Goal: Task Accomplishment & Management: Manage account settings

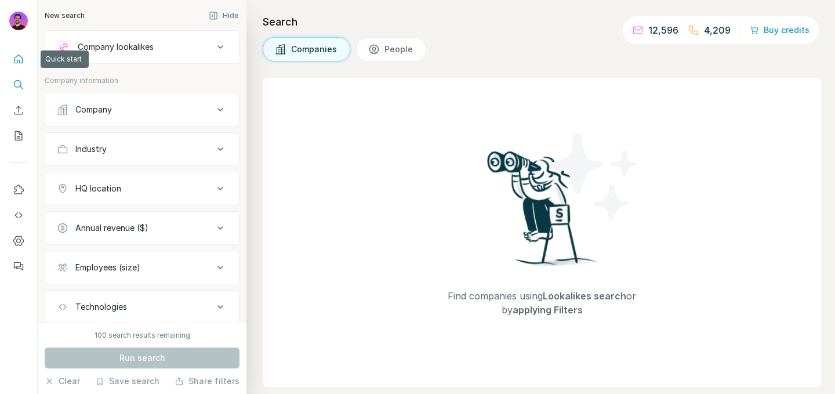
click at [15, 61] on icon "Quick start" at bounding box center [19, 59] width 12 height 12
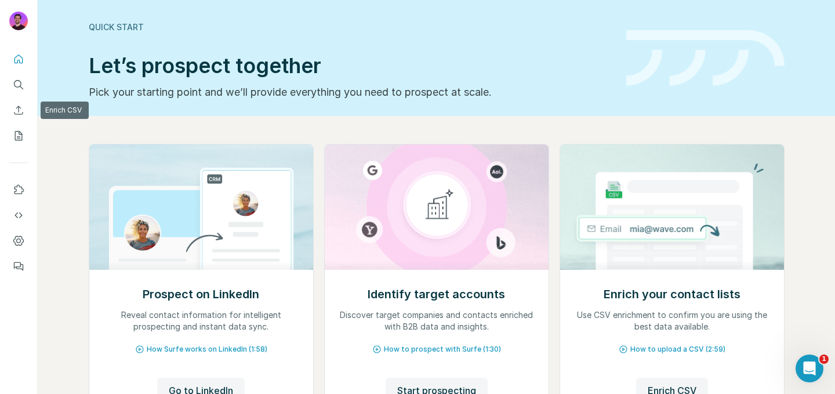
click at [17, 123] on nav at bounding box center [18, 97] width 19 height 97
click at [16, 131] on icon "My lists" at bounding box center [19, 135] width 8 height 9
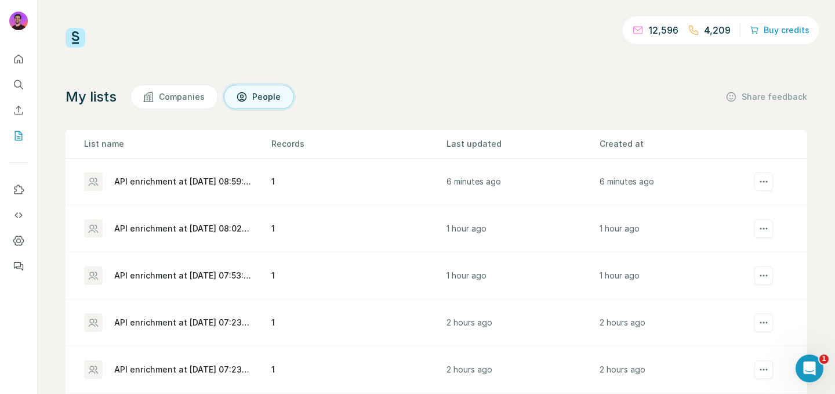
drag, startPoint x: 151, startPoint y: 178, endPoint x: 158, endPoint y: 181, distance: 8.1
click at [151, 179] on div "API enrichment at [DATE] 08:59:16" at bounding box center [182, 182] width 137 height 12
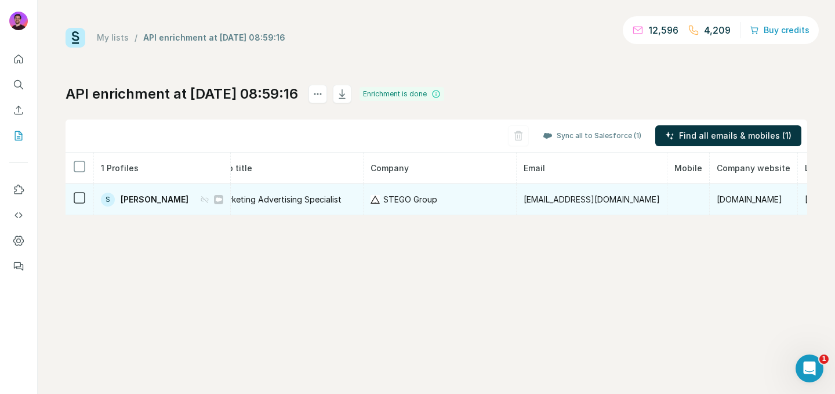
scroll to position [0, 188]
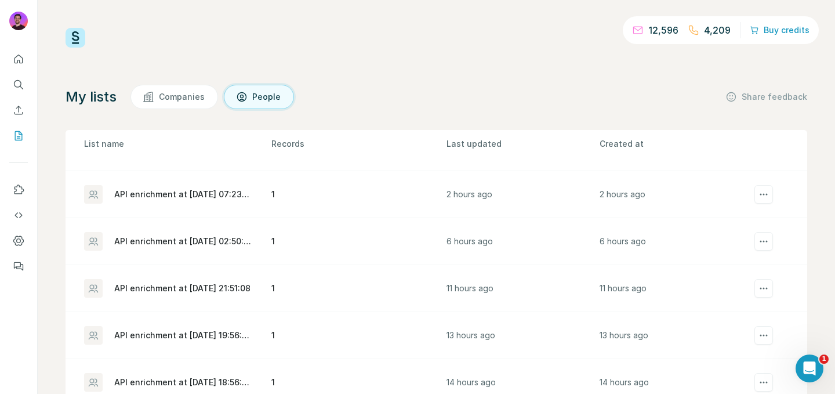
scroll to position [185, 0]
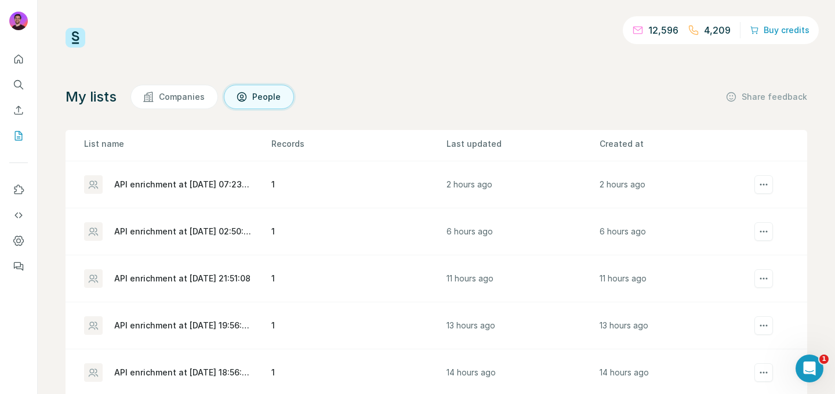
click at [191, 281] on div "API enrichment at [DATE] 21:51:08" at bounding box center [182, 279] width 136 height 12
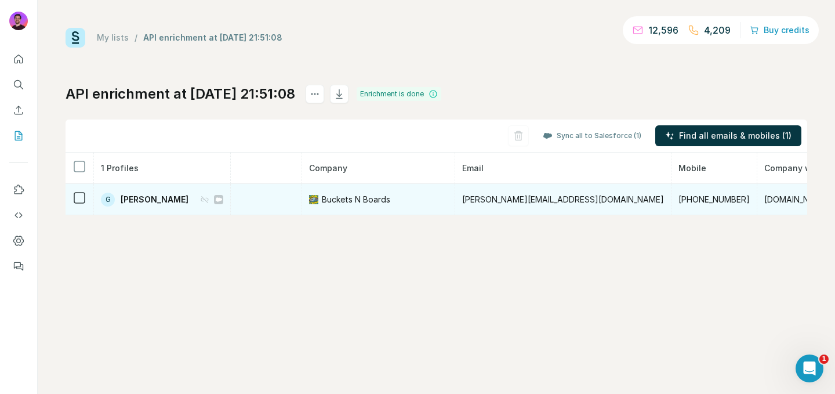
scroll to position [0, 218]
click at [533, 199] on span "[PERSON_NAME][EMAIL_ADDRESS][DOMAIN_NAME]" at bounding box center [564, 199] width 202 height 10
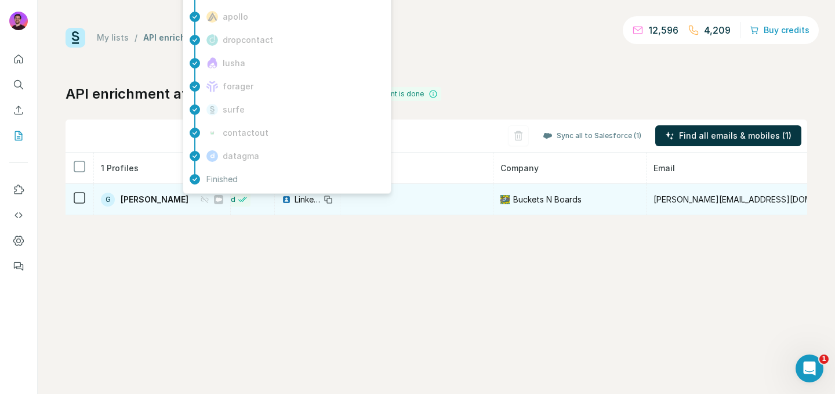
scroll to position [0, 6]
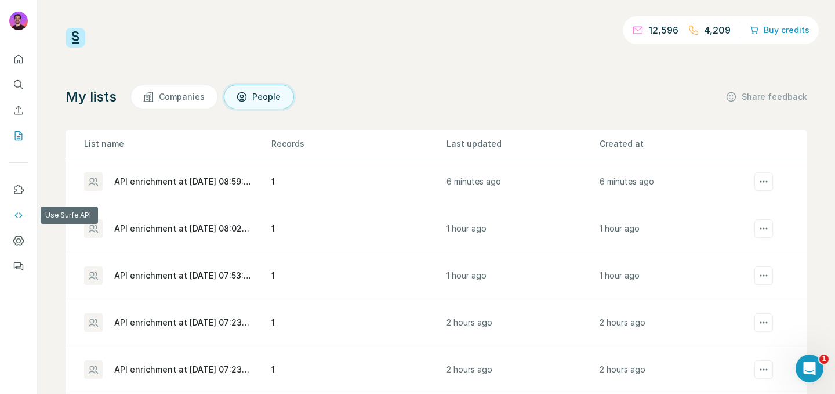
click at [20, 221] on button "Use Surfe API" at bounding box center [18, 215] width 19 height 21
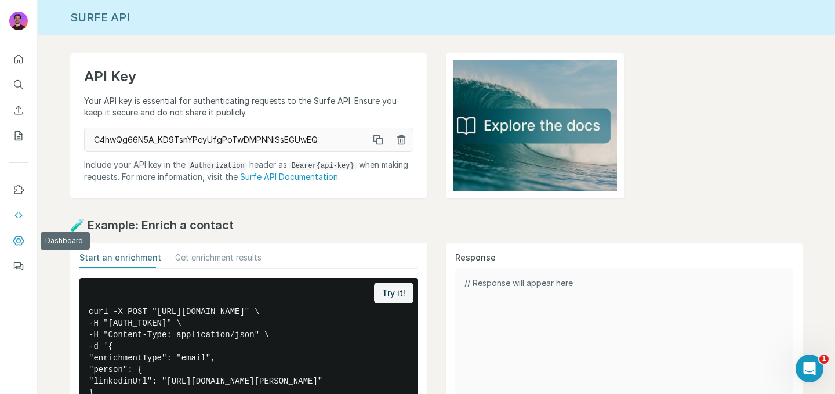
click at [20, 240] on icon "Dashboard" at bounding box center [18, 240] width 5 height 5
